Goal: Register for event/course

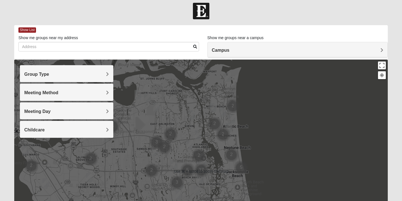
scroll to position [34, 0]
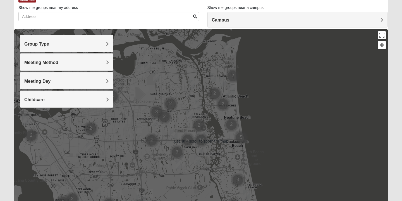
click at [79, 42] on h4 "Group Type" at bounding box center [66, 43] width 85 height 5
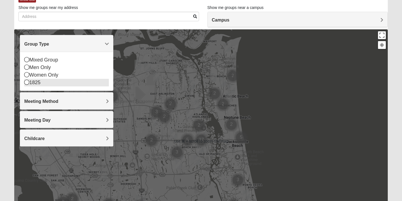
click at [53, 83] on div "1825" at bounding box center [66, 83] width 85 height 8
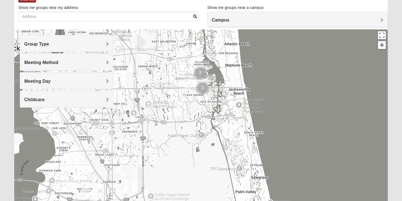
drag, startPoint x: 352, startPoint y: 98, endPoint x: 362, endPoint y: 40, distance: 59.1
click at [362, 40] on div at bounding box center [200, 140] width 373 height 223
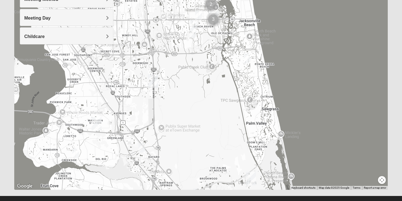
click at [396, 112] on form "Log In Find A Group Error Show List Loading Groups" at bounding box center [201, 60] width 402 height 300
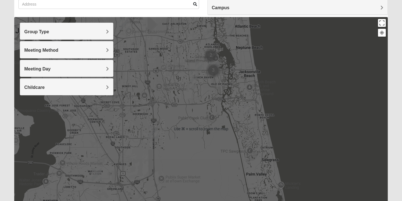
scroll to position [46, 0]
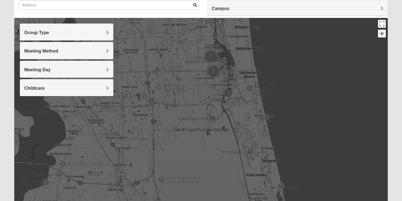
click at [220, 103] on div at bounding box center [200, 129] width 373 height 223
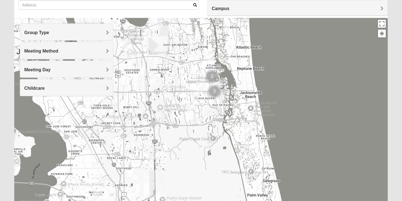
drag, startPoint x: 218, startPoint y: 88, endPoint x: 219, endPoint y: 111, distance: 23.2
click at [219, 111] on div at bounding box center [200, 129] width 373 height 223
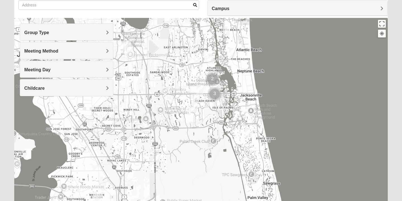
click at [381, 35] on div at bounding box center [381, 33] width 5 height 5
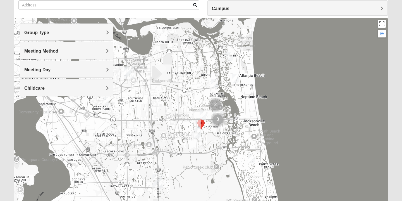
click at [198, 124] on img "1825 Mens Cason 32224" at bounding box center [197, 123] width 7 height 9
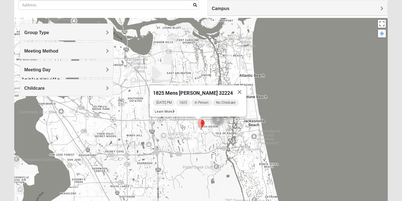
click at [197, 131] on img "1825 Womens Hirneisen 32224" at bounding box center [197, 132] width 7 height 9
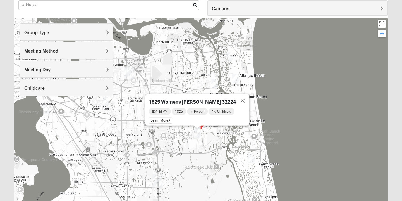
drag, startPoint x: 211, startPoint y: 134, endPoint x: 211, endPoint y: 144, distance: 9.5
click at [211, 144] on div "1825 Womens [PERSON_NAME] 32224 [DATE] PM 1825 In Person No Childcare Learn More" at bounding box center [200, 129] width 373 height 223
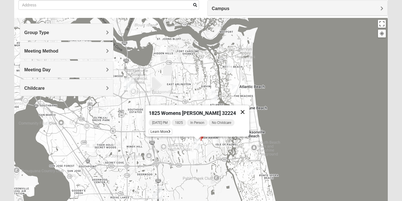
click at [238, 108] on button "Close" at bounding box center [242, 111] width 13 height 13
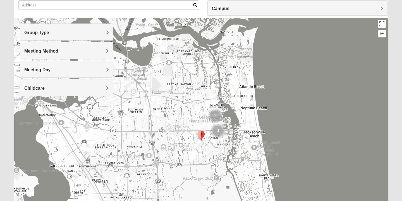
click at [202, 125] on img "1825 Womens Annis/Ferguson 32246" at bounding box center [202, 125] width 7 height 9
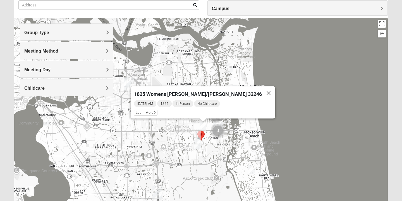
click at [204, 139] on img at bounding box center [200, 135] width 7 height 10
click at [197, 141] on img "1825 Womens Hirneisen 32224" at bounding box center [197, 143] width 7 height 9
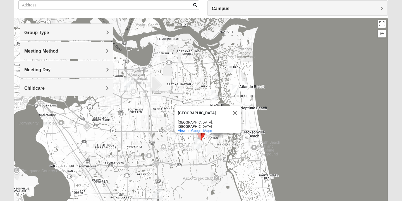
click at [196, 144] on img "1825 Womens Hirneisen 32224" at bounding box center [197, 143] width 7 height 9
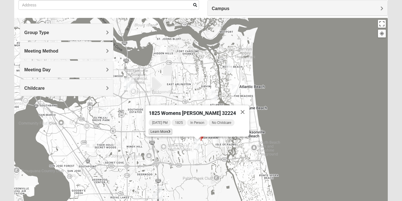
click at [170, 130] on icon at bounding box center [169, 131] width 2 height 3
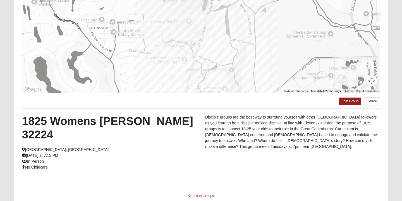
scroll to position [90, 0]
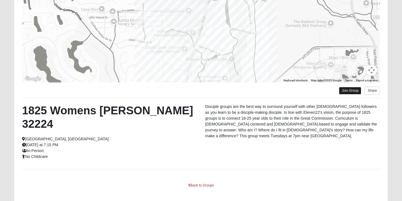
click at [344, 91] on link "Join Group" at bounding box center [350, 91] width 22 height 8
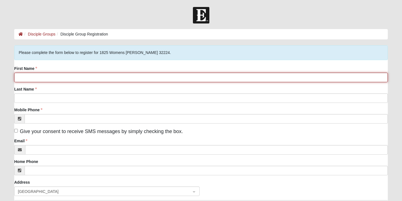
click at [174, 77] on input "First Name" at bounding box center [200, 77] width 373 height 9
type input "Ariana"
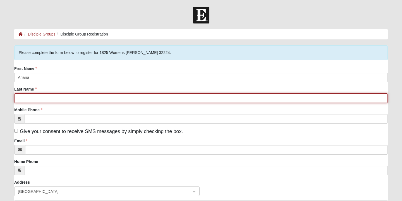
type input "Jewelewicz"
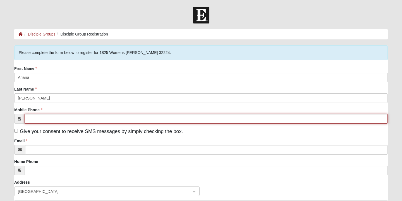
type input "(561) 430-8124"
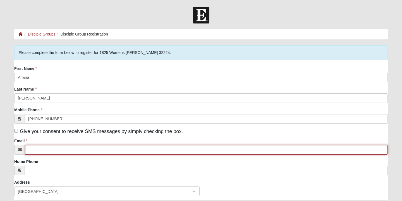
type input "ajewelewicz@gmail.com"
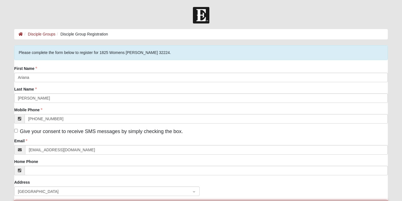
type input "13703 Richmond Park Dr N"
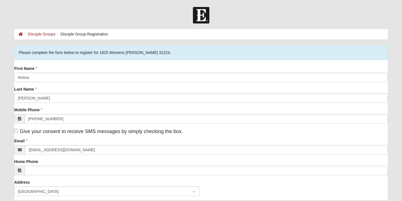
type input "1905"
type input "Jacksonville"
type input "32224"
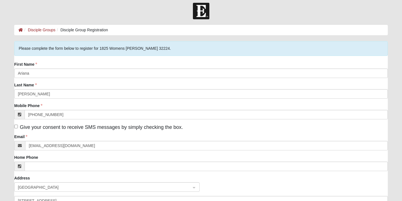
click at [88, 126] on span "Give your consent to receive SMS messages by simply checking the box." at bounding box center [101, 127] width 163 height 6
click at [18, 126] on input "Give your consent to receive SMS messages by simply checking the box." at bounding box center [16, 126] width 4 height 4
checkbox input "true"
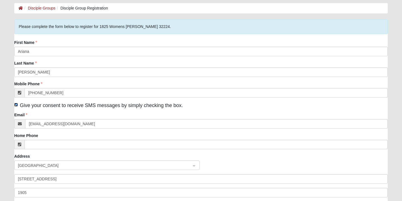
scroll to position [46, 0]
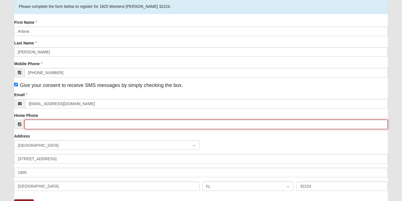
click at [76, 125] on input "Home Phone" at bounding box center [206, 123] width 363 height 9
type input "(561) 430-8124"
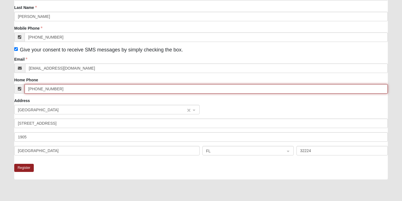
scroll to position [88, 0]
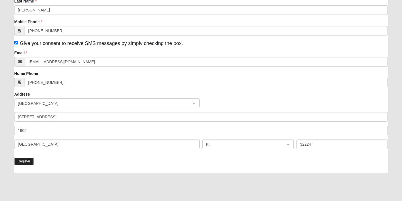
click at [30, 161] on button "Register" at bounding box center [24, 161] width 20 height 8
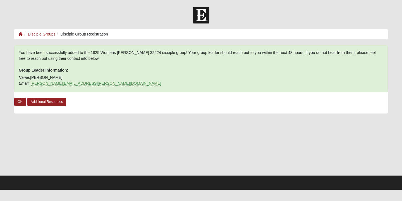
scroll to position [0, 0]
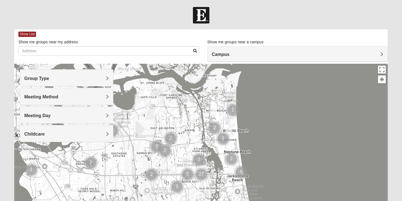
click at [380, 79] on div at bounding box center [381, 79] width 5 height 5
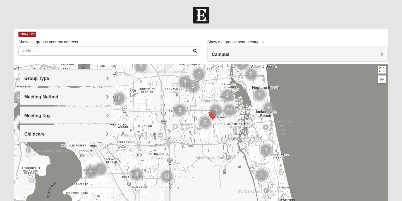
drag, startPoint x: 251, startPoint y: 164, endPoint x: 263, endPoint y: 108, distance: 57.3
click at [263, 108] on img "Cluster of 5 groups" at bounding box center [269, 108] width 14 height 14
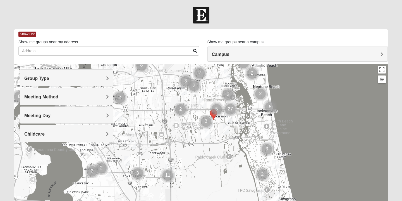
click at [91, 81] on div "Group Type" at bounding box center [66, 77] width 93 height 16
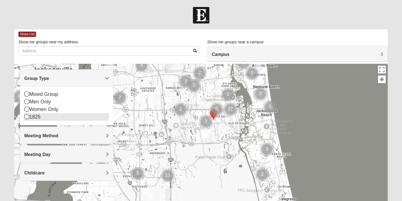
click at [50, 117] on div "1825" at bounding box center [66, 117] width 85 height 8
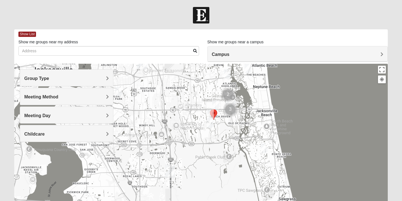
click at [228, 107] on img "Cluster of 3 groups" at bounding box center [230, 109] width 14 height 14
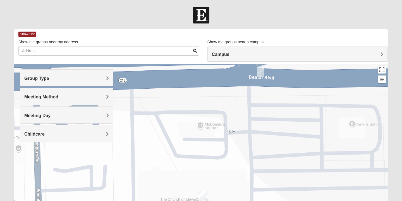
drag, startPoint x: 259, startPoint y: 134, endPoint x: 298, endPoint y: 50, distance: 92.0
click at [298, 50] on div "Show List Loading Groups Keywords Filter Additional Filters Campus Arlington Ba…" at bounding box center [200, 157] width 373 height 257
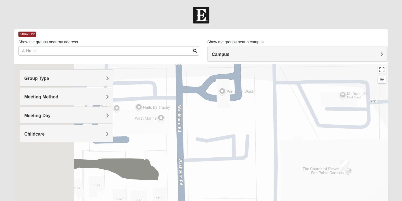
drag, startPoint x: 227, startPoint y: 143, endPoint x: 376, endPoint y: 146, distance: 149.3
click at [376, 146] on div at bounding box center [200, 175] width 373 height 223
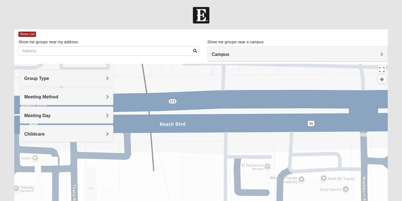
drag, startPoint x: 273, startPoint y: 103, endPoint x: 401, endPoint y: 169, distance: 144.6
click at [401, 169] on form "Log In Find A Group Error Show List Loading Groups" at bounding box center [201, 157] width 402 height 300
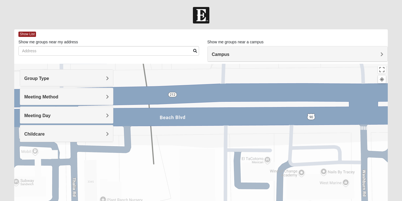
drag, startPoint x: 218, startPoint y: 139, endPoint x: 262, endPoint y: 139, distance: 43.2
click at [262, 139] on div at bounding box center [200, 175] width 373 height 223
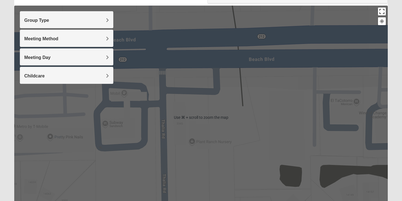
click at [382, 12] on button "Toggle fullscreen view" at bounding box center [382, 12] width 8 height 8
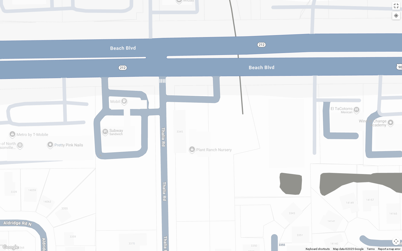
click at [396, 200] on button "Map camera controls" at bounding box center [396, 241] width 8 height 8
click at [385, 200] on button "Zoom out" at bounding box center [386, 241] width 8 height 8
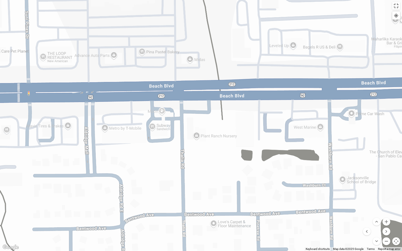
click at [385, 200] on button "Zoom out" at bounding box center [386, 241] width 8 height 8
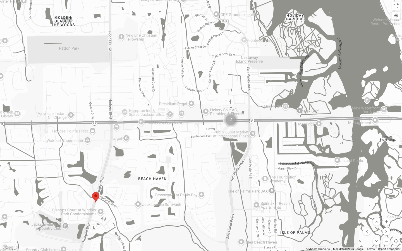
click at [232, 122] on img "Cluster of 2 groups" at bounding box center [231, 120] width 14 height 14
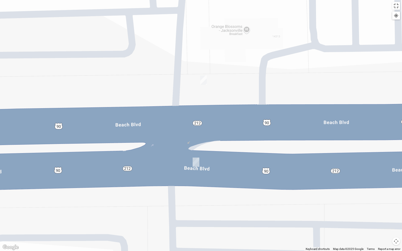
click at [196, 162] on img "1825 Mens Sells 32250" at bounding box center [195, 162] width 7 height 9
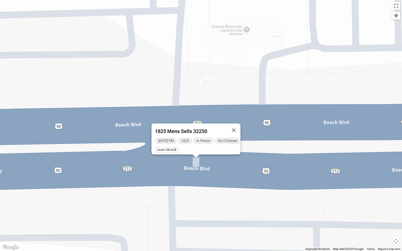
click at [204, 80] on img "1825 Mens Chandler/Johnson 32250" at bounding box center [203, 80] width 7 height 9
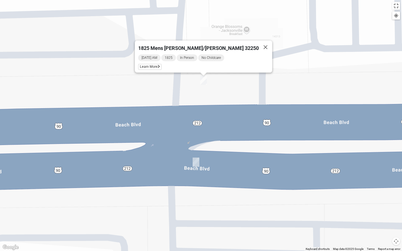
click at [396, 200] on button "Map camera controls" at bounding box center [396, 241] width 8 height 8
click at [385, 200] on button "Zoom out" at bounding box center [386, 241] width 8 height 8
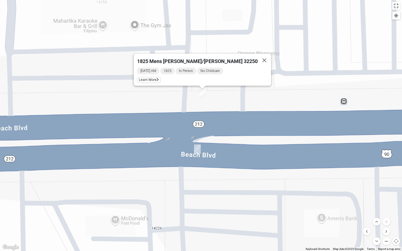
click at [385, 200] on button "Zoom out" at bounding box center [386, 241] width 8 height 8
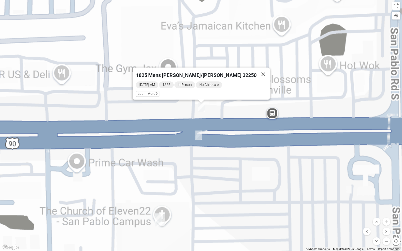
click at [385, 200] on button "Zoom out" at bounding box center [386, 241] width 8 height 8
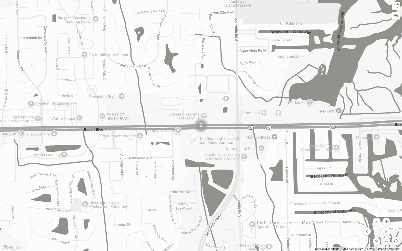
click at [193, 138] on img "San Pablo" at bounding box center [194, 140] width 10 height 13
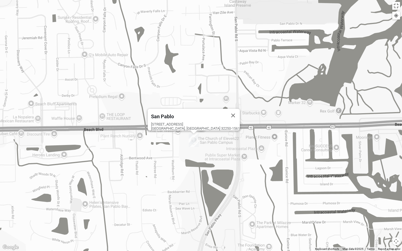
click at [193, 138] on img "San Pablo" at bounding box center [194, 140] width 10 height 13
click at [191, 135] on img "San Pablo" at bounding box center [194, 140] width 10 height 13
click at [393, 200] on button "Map camera controls" at bounding box center [396, 241] width 8 height 8
click at [385, 200] on button "Zoom in" at bounding box center [386, 222] width 8 height 8
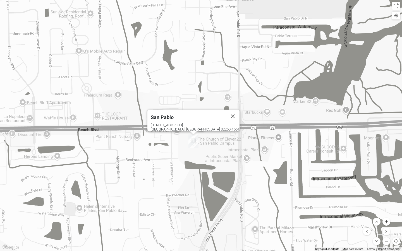
click at [385, 200] on button "Zoom in" at bounding box center [386, 222] width 8 height 8
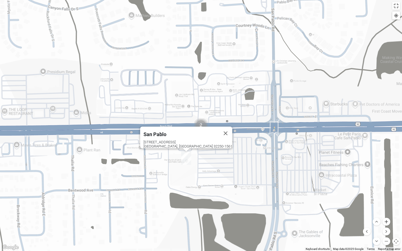
click at [385, 200] on button "Zoom in" at bounding box center [386, 222] width 8 height 8
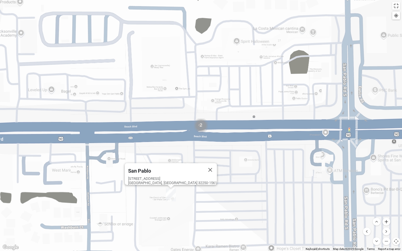
click at [385, 200] on button "Zoom in" at bounding box center [386, 222] width 8 height 8
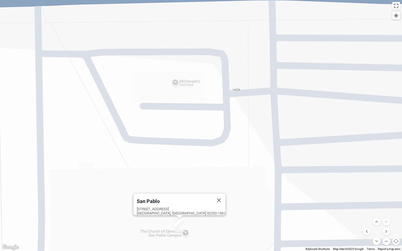
drag, startPoint x: 214, startPoint y: 226, endPoint x: 315, endPoint y: 40, distance: 211.2
click at [315, 40] on div "San Pablo 14286 Beach Blvd Jacksonville, FL 32250-1561" at bounding box center [201, 125] width 402 height 251
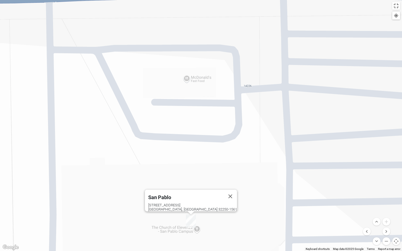
click at [186, 200] on img "San Pablo" at bounding box center [191, 221] width 10 height 13
click at [385, 200] on button "Zoom out" at bounding box center [386, 241] width 8 height 8
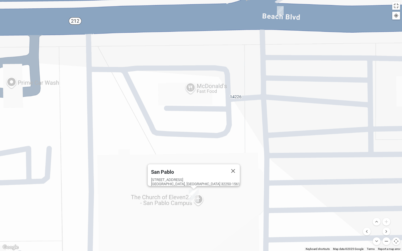
click at [385, 200] on button "Zoom out" at bounding box center [386, 241] width 8 height 8
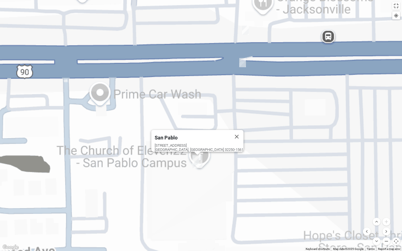
click at [385, 200] on button "Zoom out" at bounding box center [386, 241] width 8 height 8
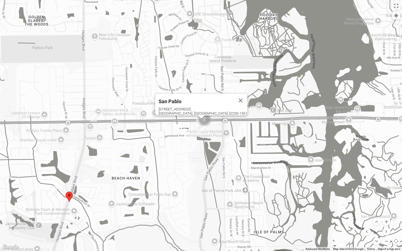
click at [179, 9] on img "1825 Womens Wood 32224" at bounding box center [178, 9] width 7 height 9
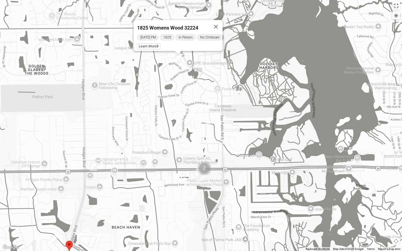
click at [91, 165] on img "1825 Womens Annis/Ferguson 32246" at bounding box center [93, 166] width 7 height 9
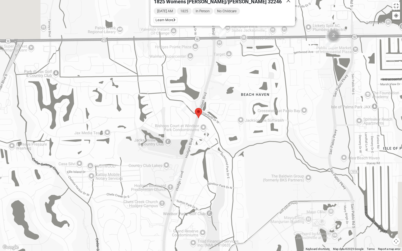
drag, startPoint x: 114, startPoint y: 180, endPoint x: 266, endPoint y: 26, distance: 215.8
click at [266, 26] on div "1825 Womens Annis/Ferguson 32246 Wednesday AM 1825 In Person No Childcare Learn…" at bounding box center [201, 125] width 402 height 251
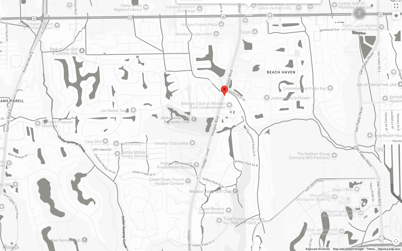
click at [209, 83] on img "1825 Mens Cason 32224" at bounding box center [209, 84] width 7 height 9
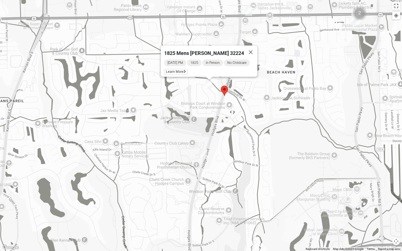
click at [203, 155] on img "1825 Womens Hirneisen 32224" at bounding box center [203, 154] width 7 height 9
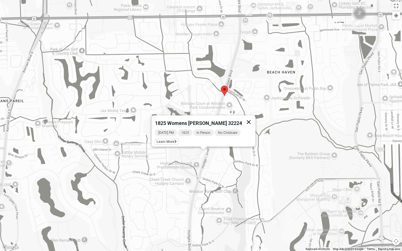
click at [244, 119] on button "Close" at bounding box center [248, 121] width 13 height 13
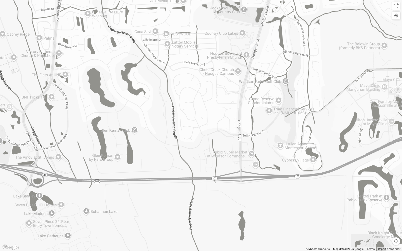
drag, startPoint x: 229, startPoint y: 160, endPoint x: 237, endPoint y: 141, distance: 20.8
click at [237, 141] on div at bounding box center [201, 125] width 402 height 251
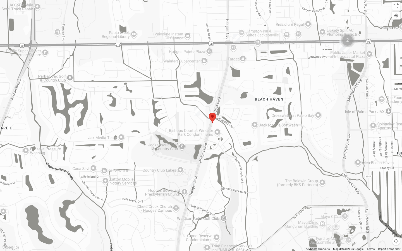
click at [396, 200] on button "Map camera controls" at bounding box center [396, 241] width 8 height 8
click at [384, 200] on button "Zoom out" at bounding box center [386, 241] width 8 height 8
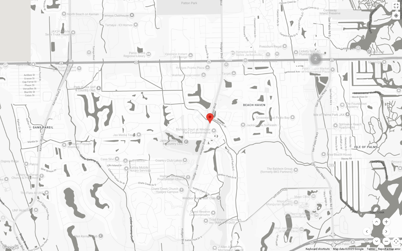
click at [384, 200] on button "Zoom out" at bounding box center [386, 241] width 8 height 8
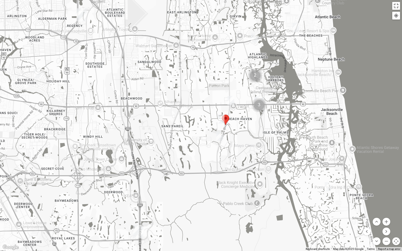
drag, startPoint x: 227, startPoint y: 156, endPoint x: 250, endPoint y: 156, distance: 23.2
click at [250, 156] on div at bounding box center [201, 125] width 402 height 251
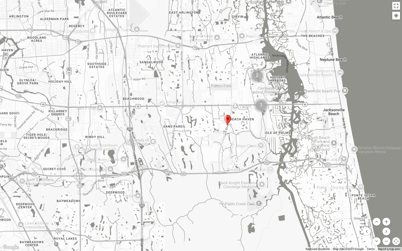
click at [330, 187] on img "1825 Mixed Gatewood/Morales 32082" at bounding box center [329, 186] width 7 height 9
